Goal: Find specific page/section: Find specific page/section

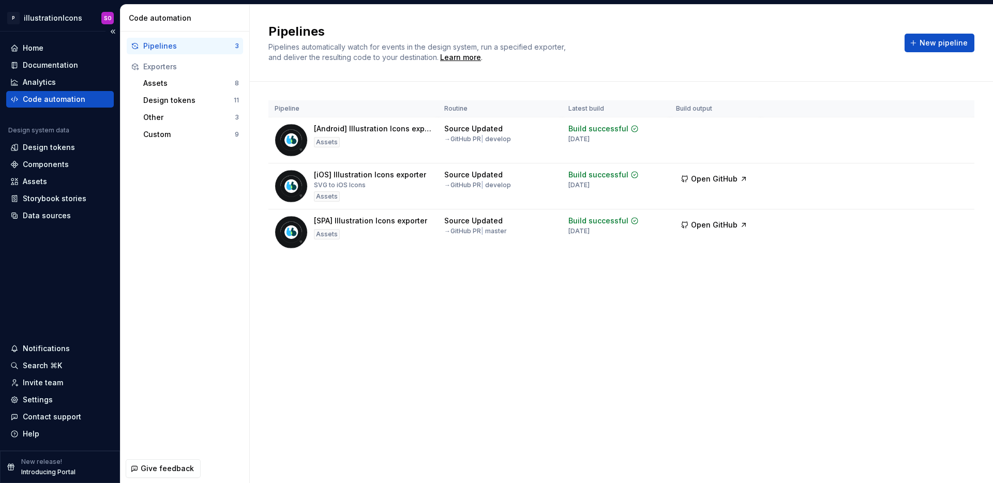
click at [75, 96] on div "Code automation" at bounding box center [54, 99] width 63 height 10
click at [186, 89] on div "Assets 8" at bounding box center [191, 83] width 104 height 17
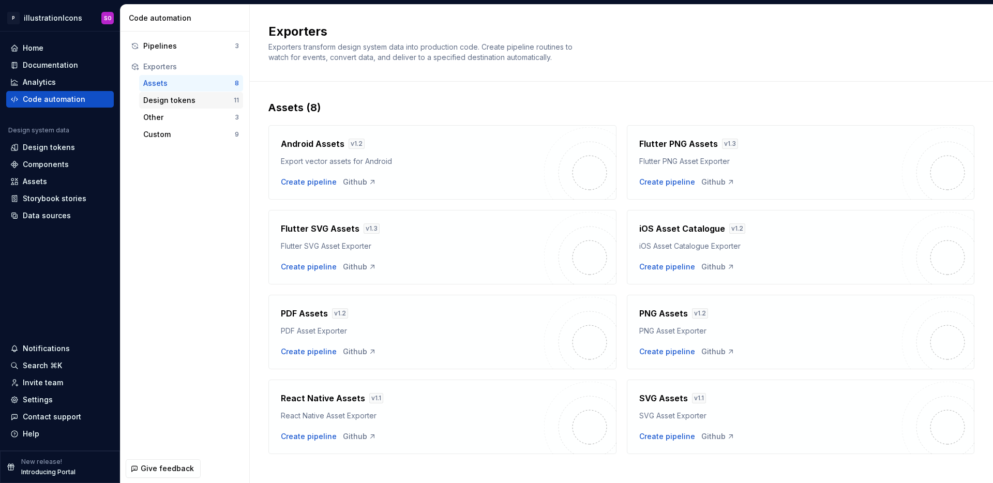
click at [186, 98] on div "Design tokens" at bounding box center [188, 100] width 90 height 10
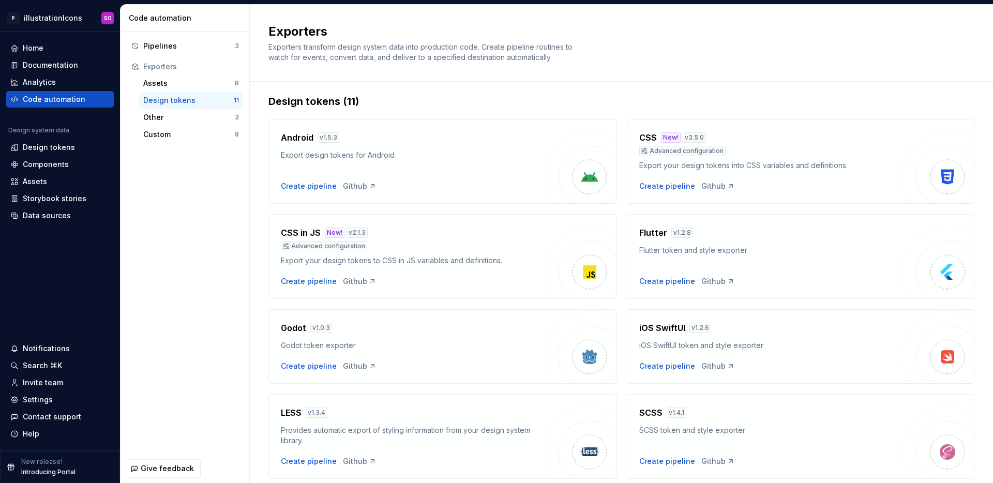
scroll to position [13, 0]
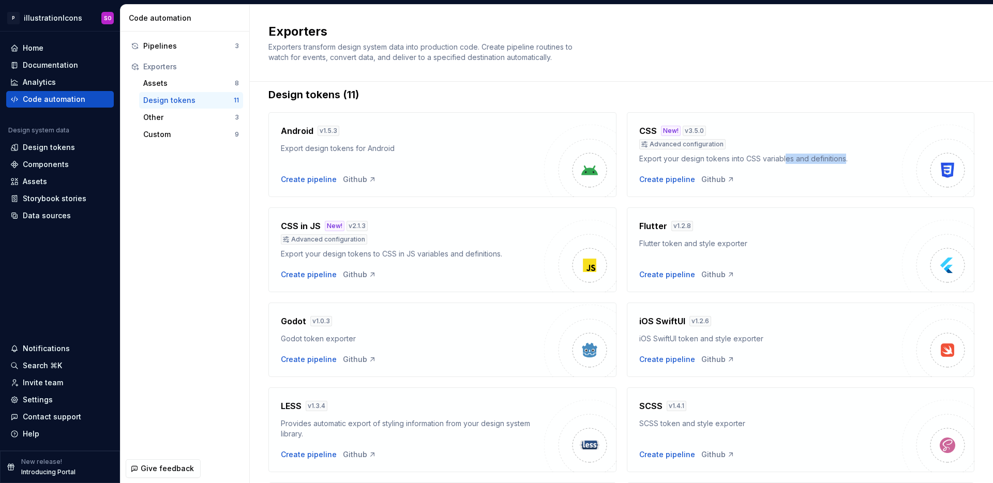
drag, startPoint x: 781, startPoint y: 160, endPoint x: 841, endPoint y: 160, distance: 59.5
click at [841, 160] on div "Export your design tokens into CSS variables and definitions." at bounding box center [770, 159] width 263 height 10
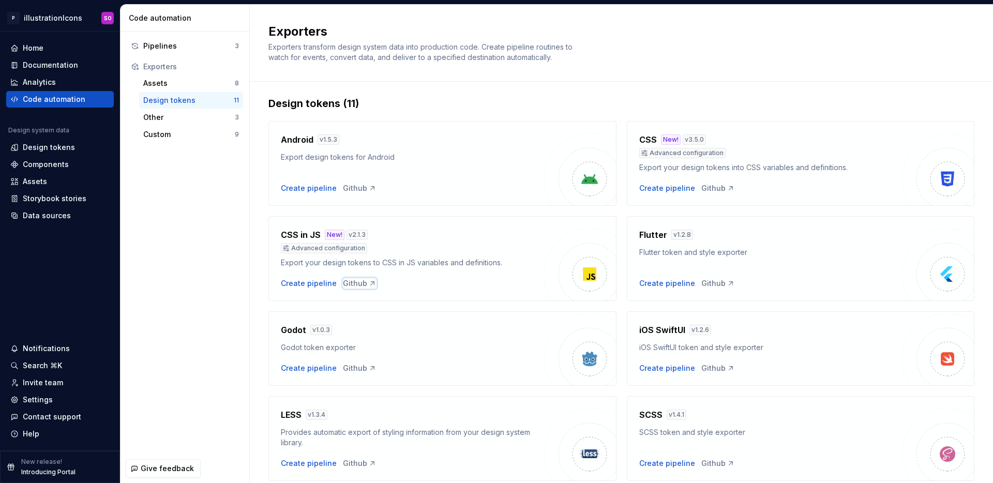
scroll to position [0, 0]
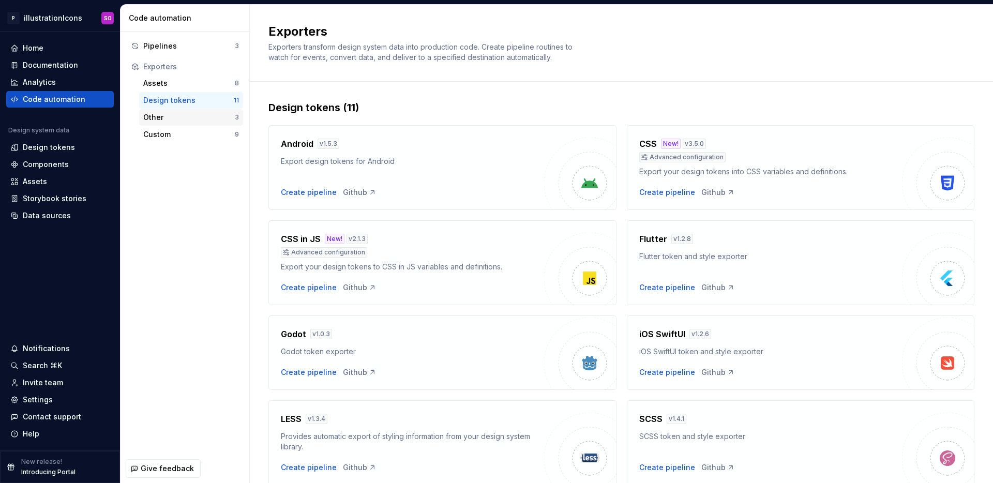
click at [186, 113] on div "Other" at bounding box center [189, 117] width 92 height 10
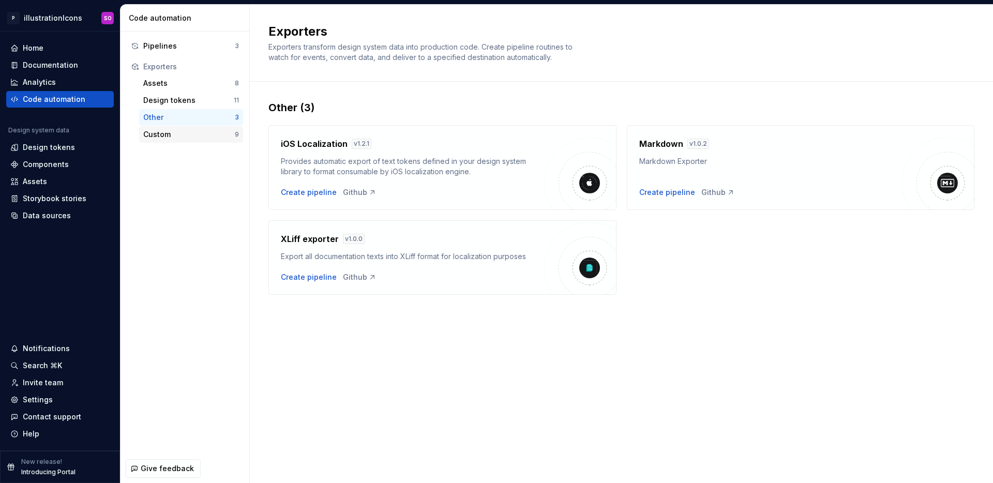
click at [183, 131] on div "Custom" at bounding box center [189, 134] width 92 height 10
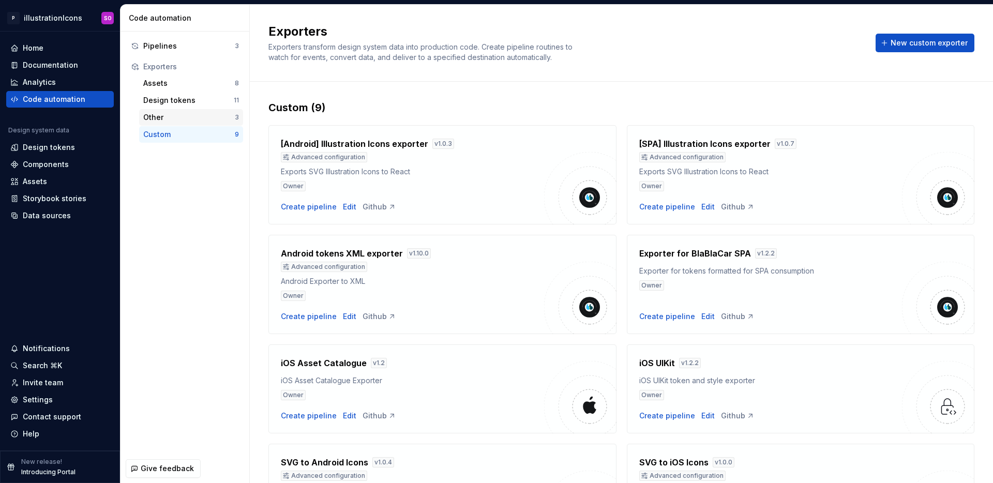
click at [179, 112] on div "Other" at bounding box center [189, 117] width 92 height 10
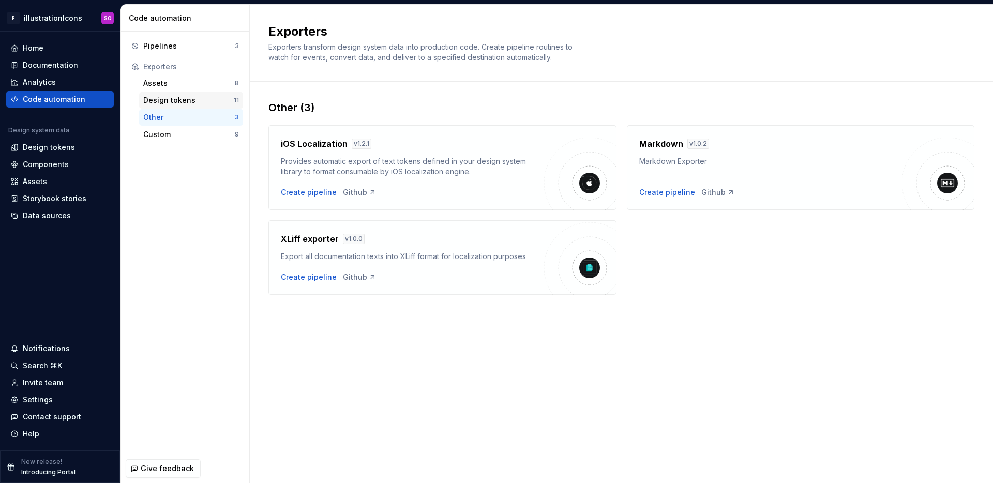
click at [179, 100] on div "Design tokens" at bounding box center [188, 100] width 90 height 10
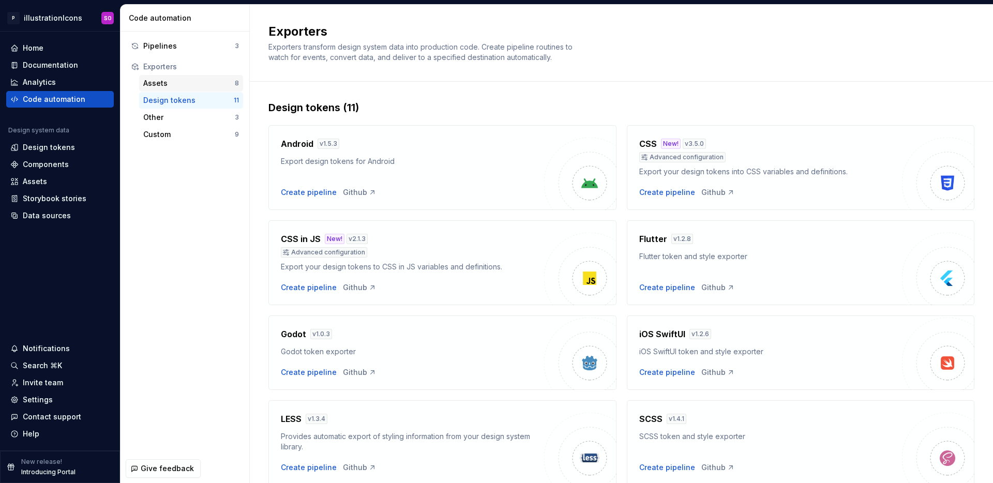
click at [178, 83] on div "Assets" at bounding box center [189, 83] width 92 height 10
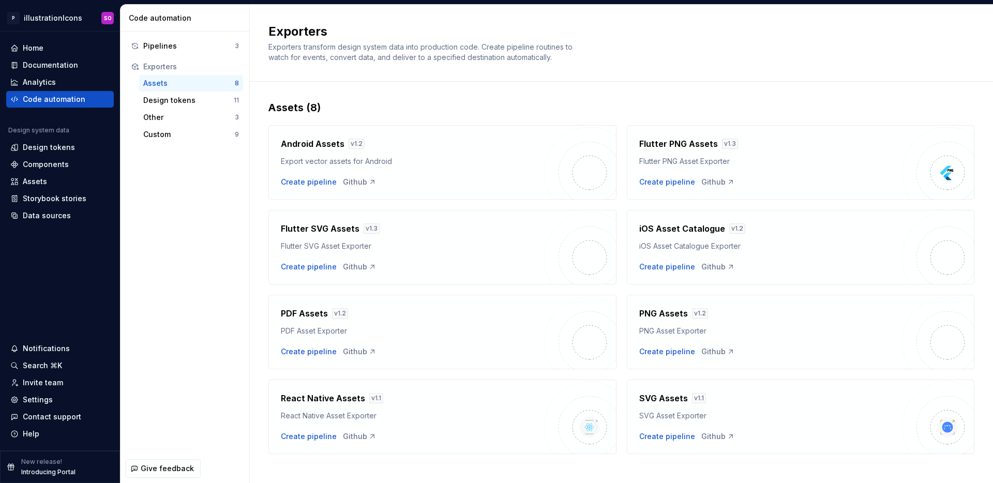
scroll to position [10, 0]
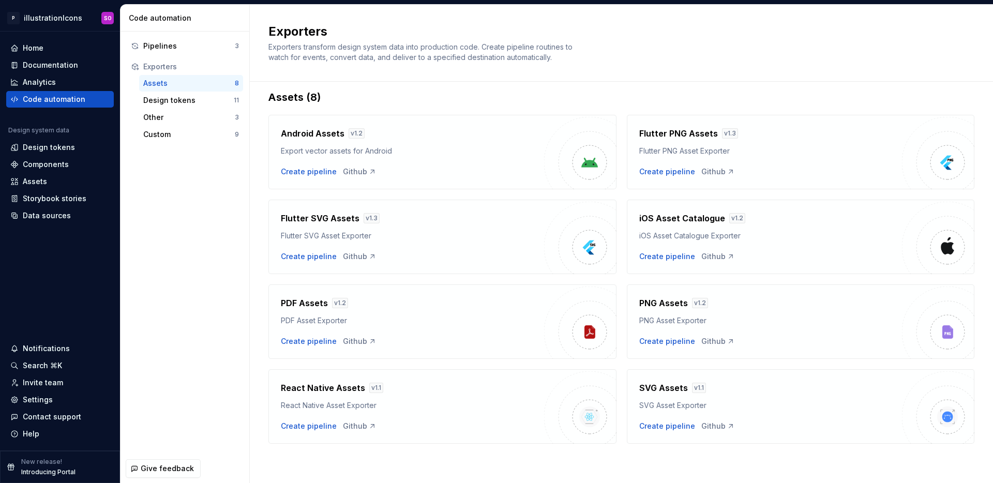
click at [195, 67] on div "Exporters" at bounding box center [191, 67] width 96 height 10
click at [156, 69] on div "Exporters" at bounding box center [191, 67] width 96 height 10
click at [160, 97] on div "Design tokens" at bounding box center [188, 100] width 90 height 10
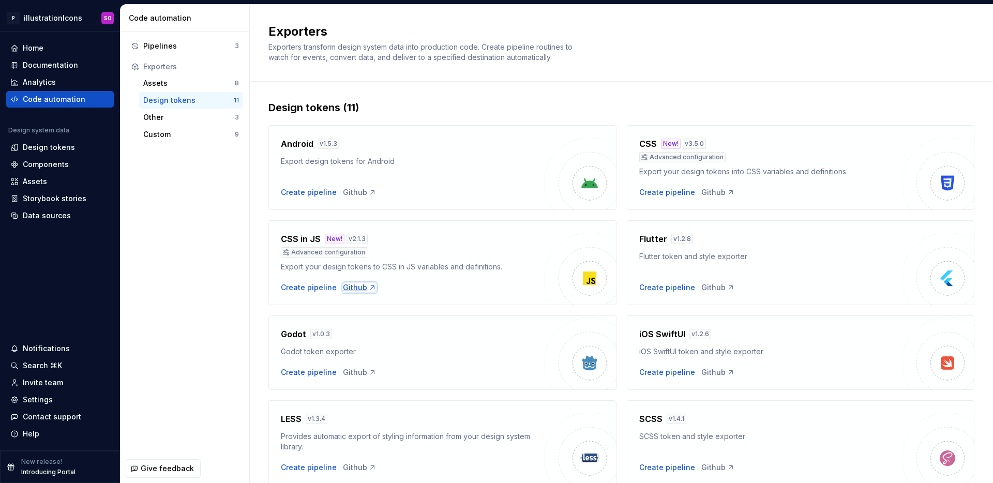
click at [355, 290] on div "Github" at bounding box center [360, 287] width 34 height 10
